Goal: Find specific page/section: Find specific page/section

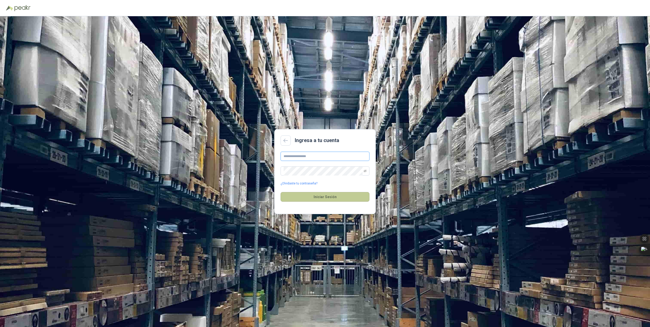
type input "**********"
click at [327, 200] on button "Iniciar Sesión" at bounding box center [325, 197] width 89 height 10
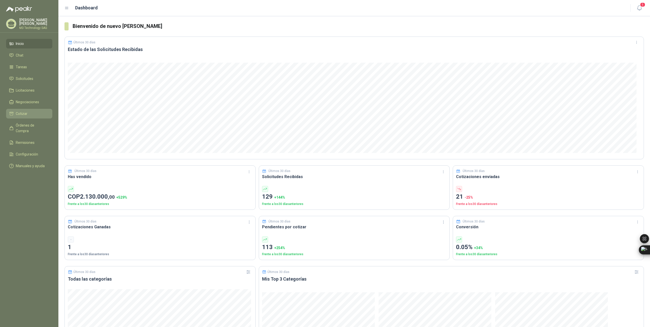
click at [19, 112] on span "Cotizar" at bounding box center [22, 114] width 12 height 6
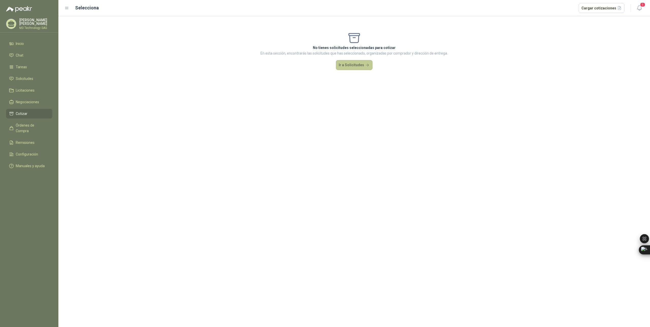
click at [348, 63] on button "Ir a Solicitudes" at bounding box center [354, 65] width 37 height 10
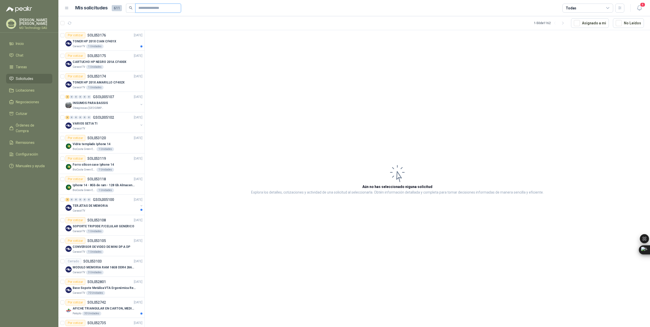
click at [165, 8] on input "text" at bounding box center [156, 8] width 36 height 9
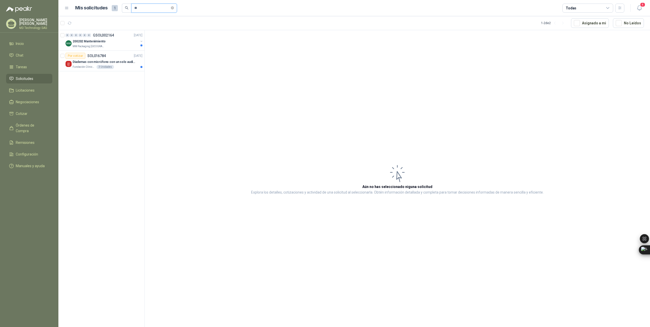
type input "*"
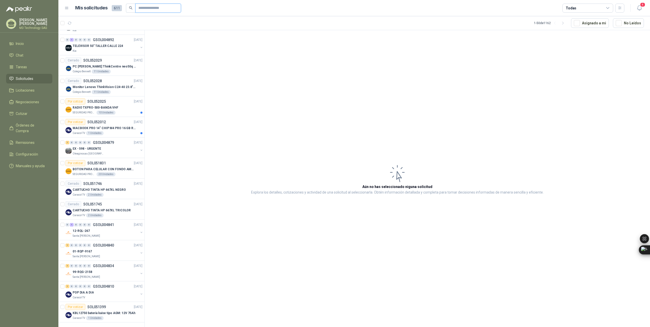
scroll to position [736, 0]
